Goal: Task Accomplishment & Management: Complete application form

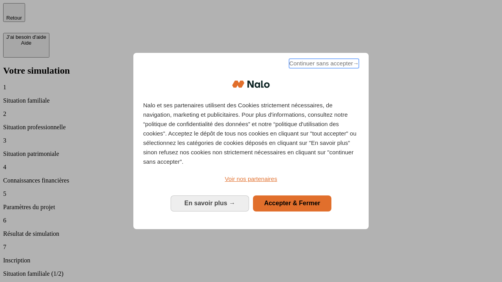
click at [323, 65] on span "Continuer sans accepter →" at bounding box center [324, 63] width 70 height 9
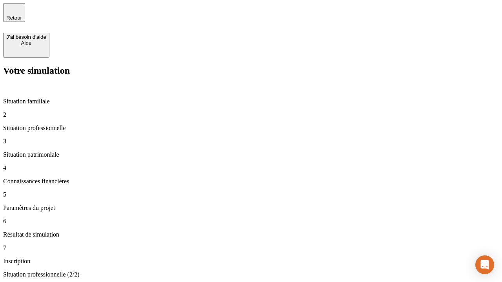
type input "30 000"
type input "40 000"
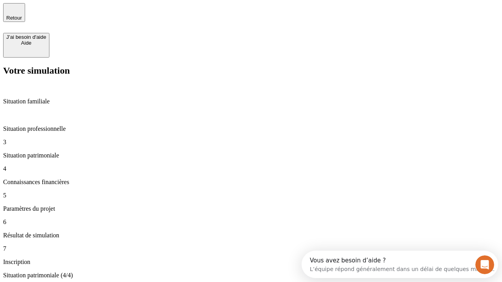
type input "1 100"
type input "20"
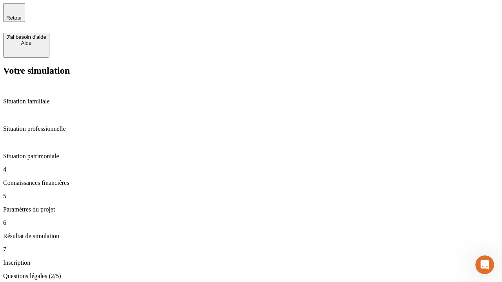
scroll to position [2, 0]
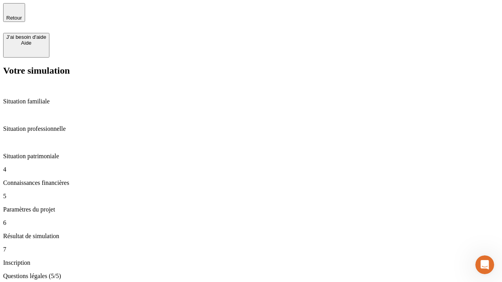
type input "40"
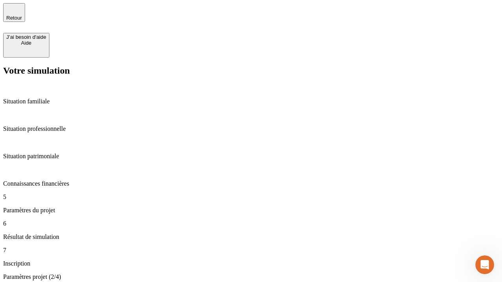
type input "62"
type input "50 000"
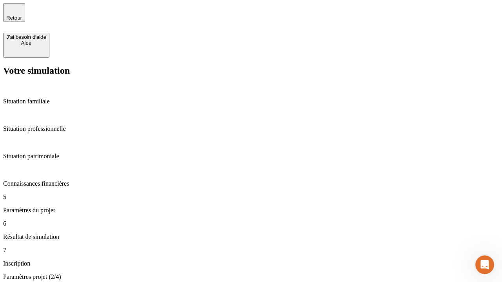
type input "640"
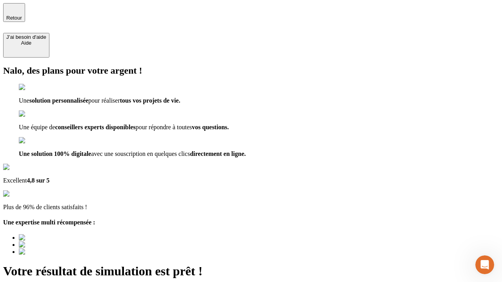
type input "[EMAIL_ADDRESS][DOMAIN_NAME]"
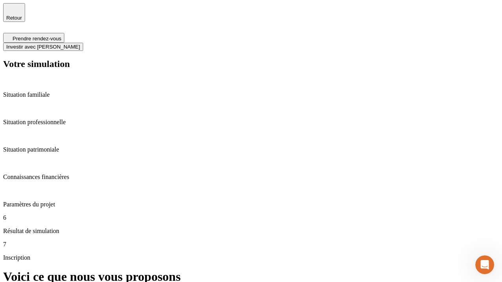
click at [80, 44] on span "Investir avec [PERSON_NAME]" at bounding box center [43, 47] width 74 height 6
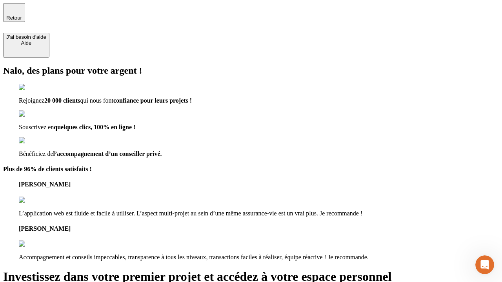
type input "[EMAIL_ADDRESS][DOMAIN_NAME]"
